Goal: Information Seeking & Learning: Find specific fact

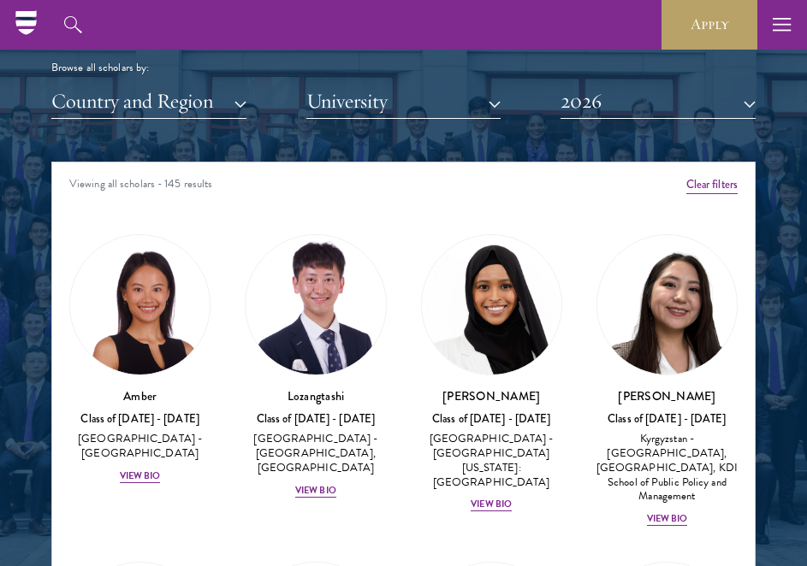
scroll to position [1995, 0]
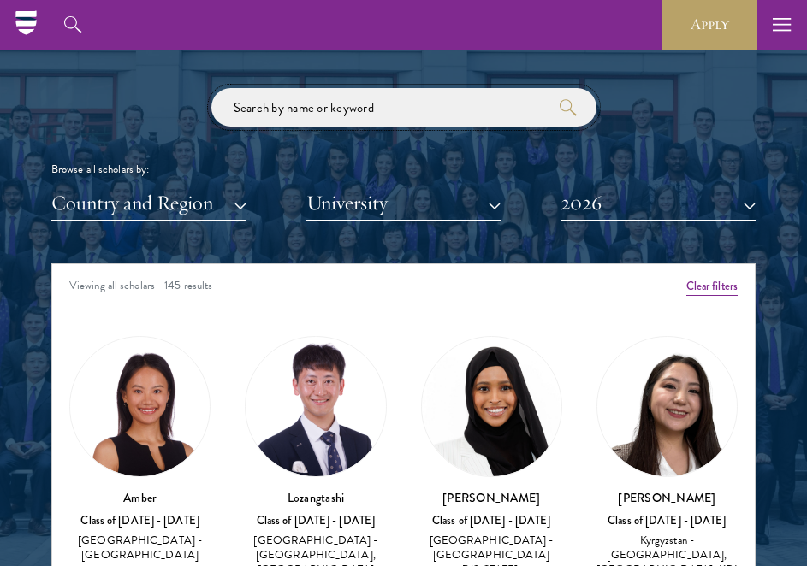
click at [400, 105] on input "search" at bounding box center [403, 107] width 385 height 38
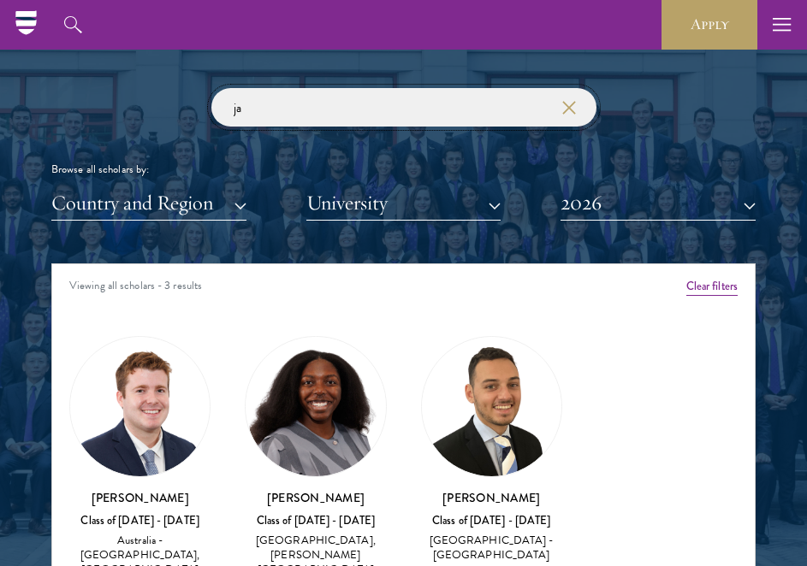
type input "j"
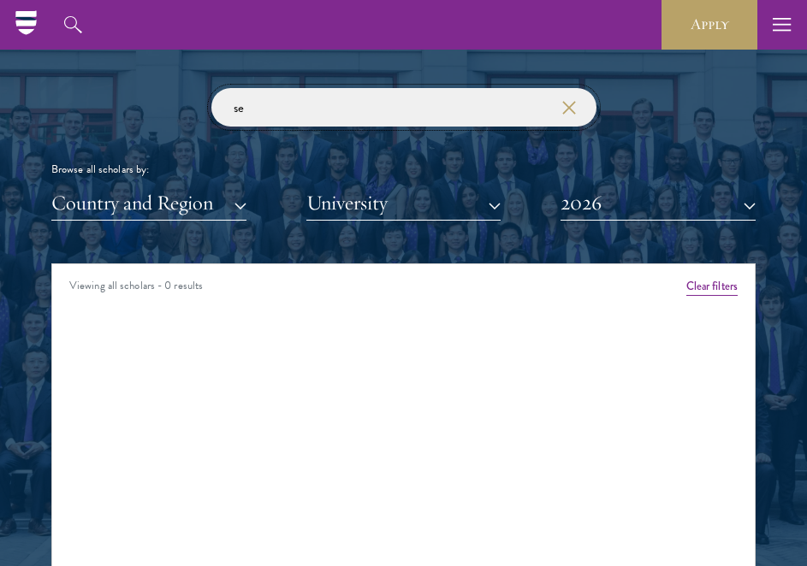
type input "s"
type input "k"
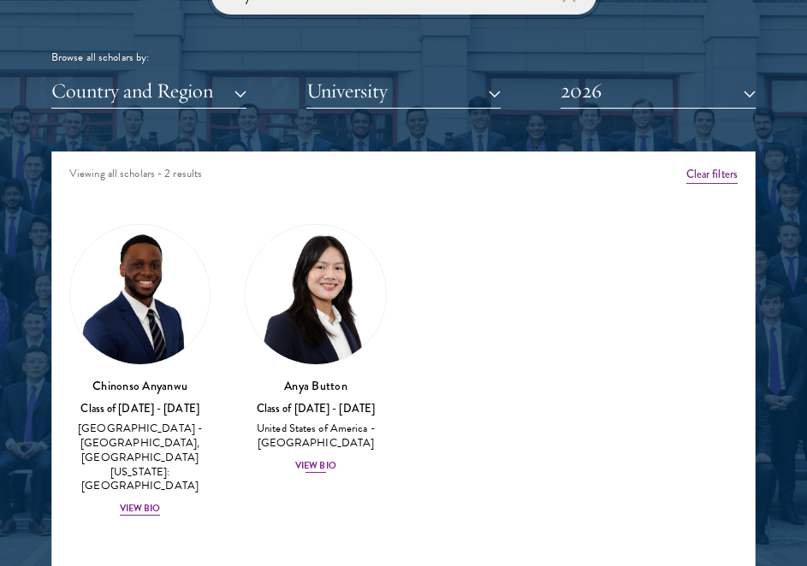
scroll to position [2116, 0]
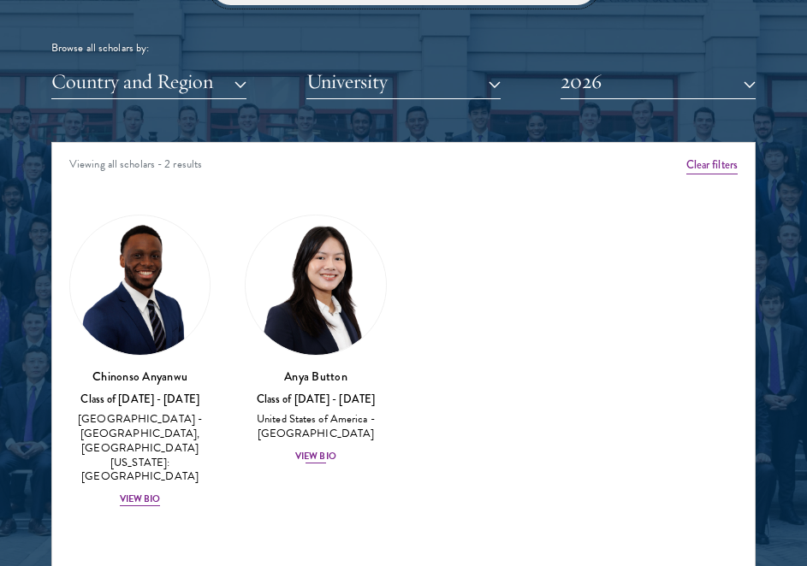
type input "anya"
click at [322, 454] on div "View Bio" at bounding box center [315, 457] width 41 height 14
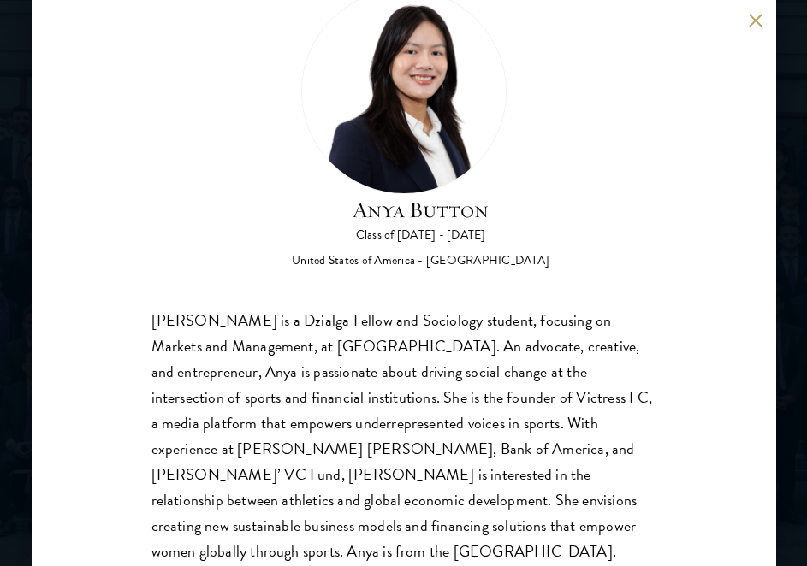
scroll to position [61, 0]
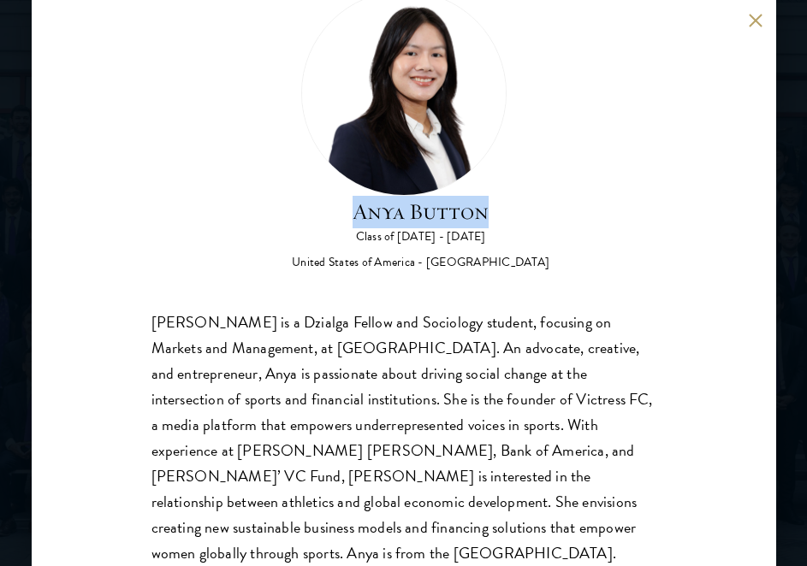
drag, startPoint x: 496, startPoint y: 212, endPoint x: 352, endPoint y: 206, distance: 143.8
click at [352, 206] on h2 "Anya Button" at bounding box center [420, 212] width 257 height 33
copy h2 "Anya Button"
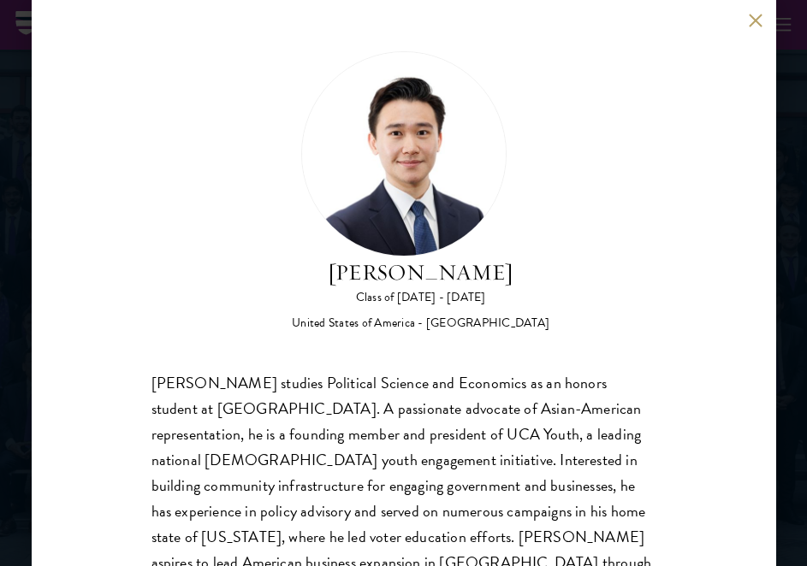
scroll to position [50, 0]
